Goal: Transaction & Acquisition: Obtain resource

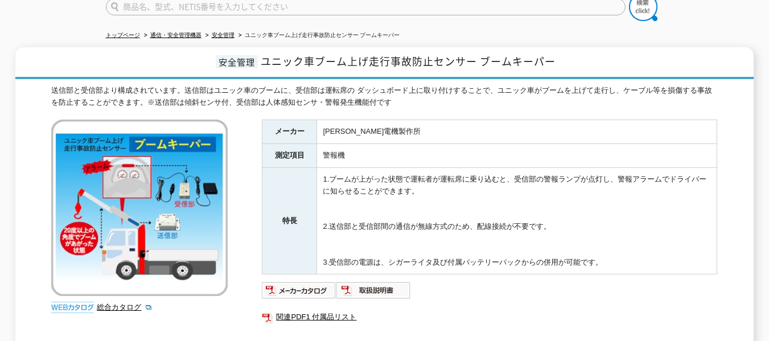
scroll to position [108, 0]
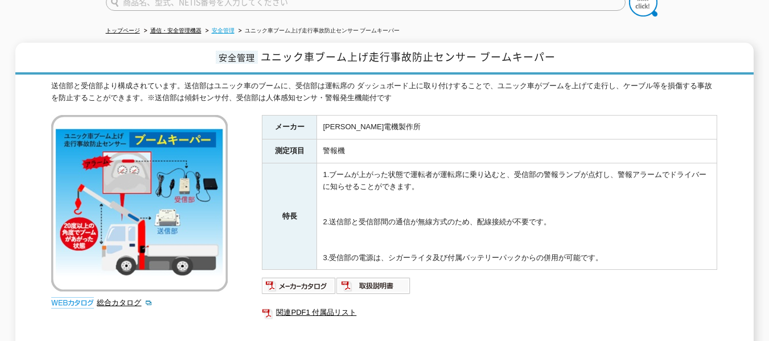
click at [220, 27] on link "安全管理" at bounding box center [223, 30] width 23 height 6
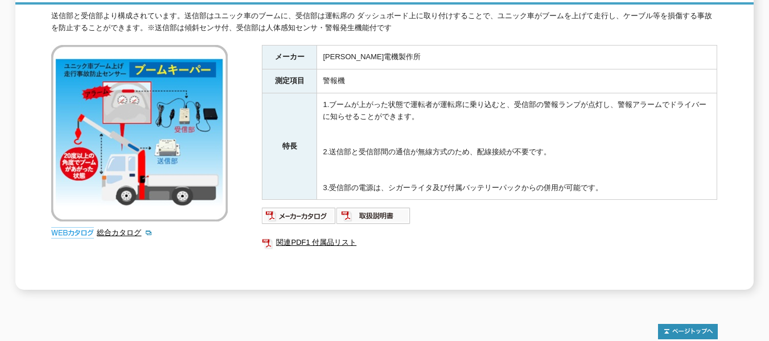
scroll to position [179, 0]
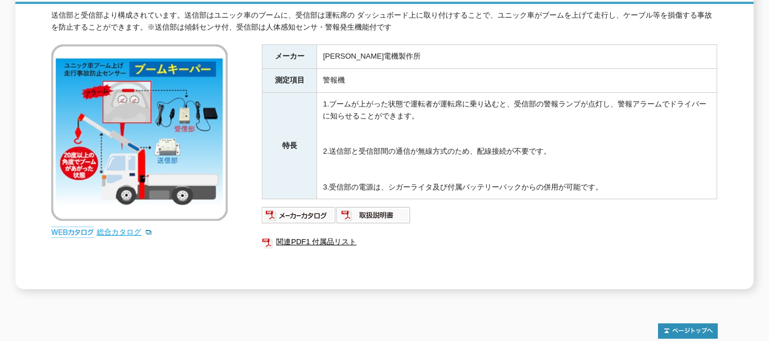
click at [120, 228] on link "総合カタログ" at bounding box center [125, 232] width 56 height 9
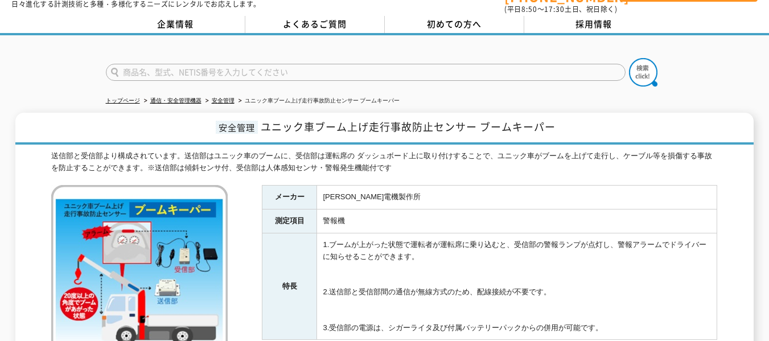
scroll to position [0, 0]
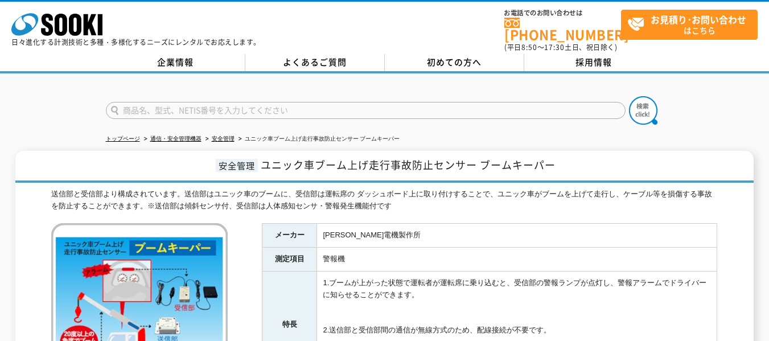
click at [633, 7] on div "株式会社 ソーキ spMenu 日々進化する計測技術と多種・多様化するニーズにレンタルでお応えします。 お電話でのお問い合わせは 0120-856-990 (…" at bounding box center [384, 27] width 769 height 51
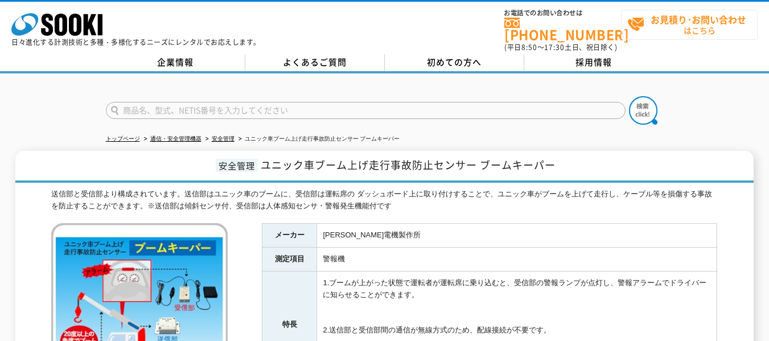
click at [633, 23] on strong "お見積り･お問い合わせ" at bounding box center [699, 20] width 96 height 14
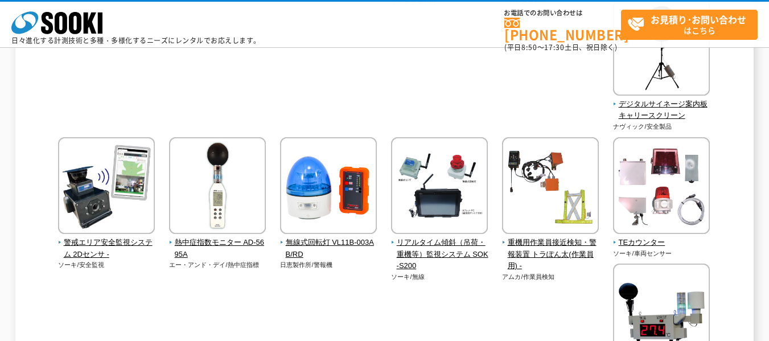
scroll to position [1126, 0]
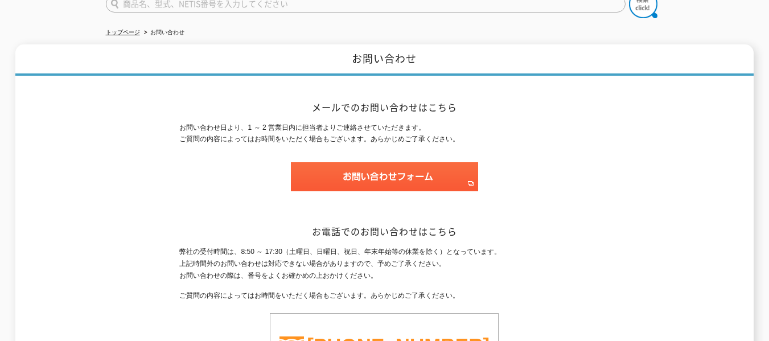
scroll to position [120, 0]
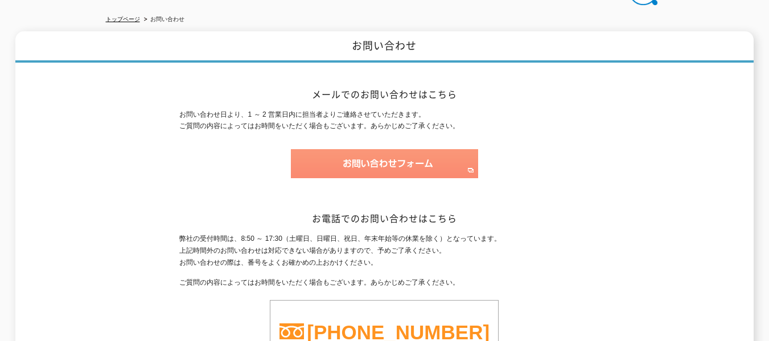
click at [405, 158] on img at bounding box center [384, 163] width 187 height 29
